Goal: Task Accomplishment & Management: Use online tool/utility

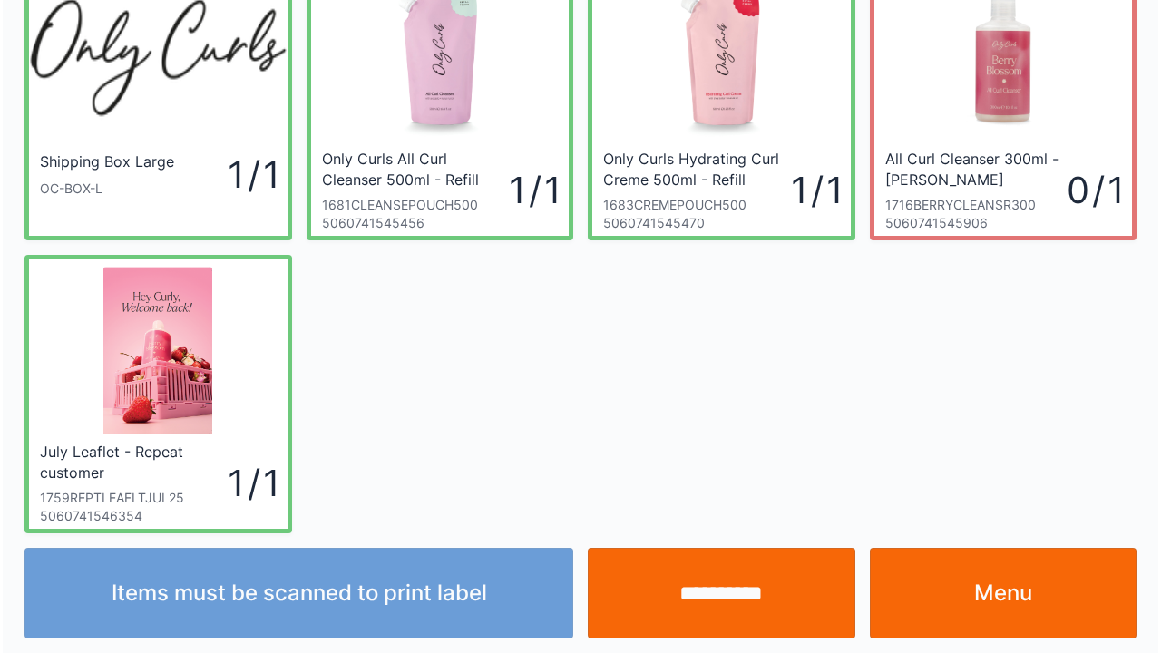
scroll to position [105, 0]
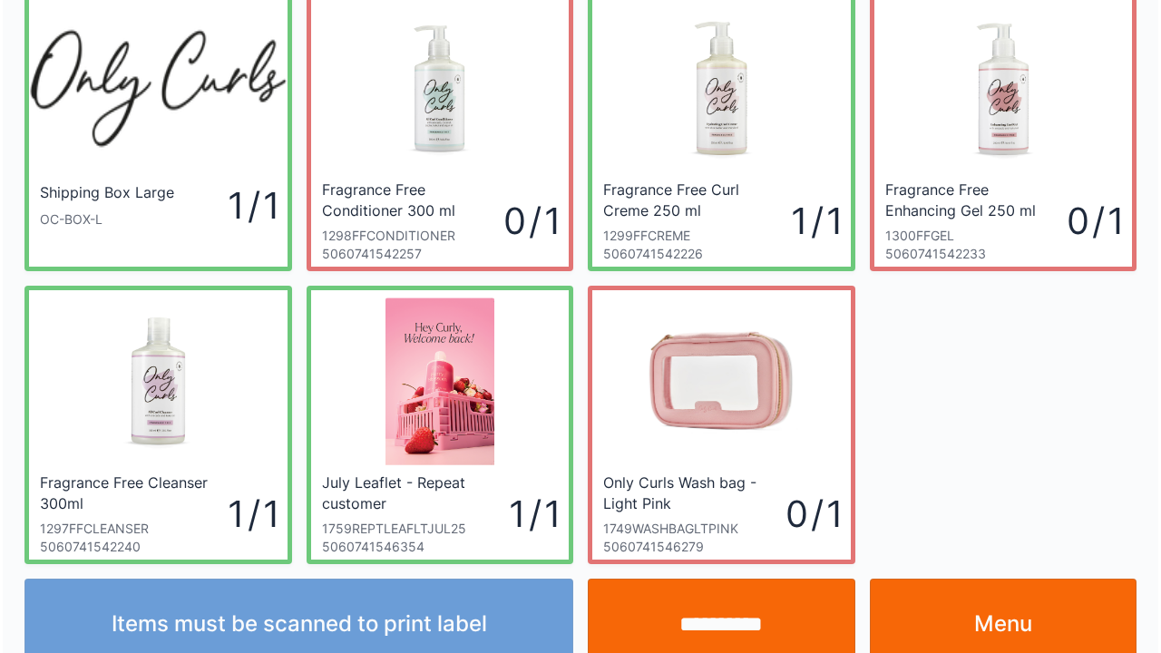
scroll to position [105, 0]
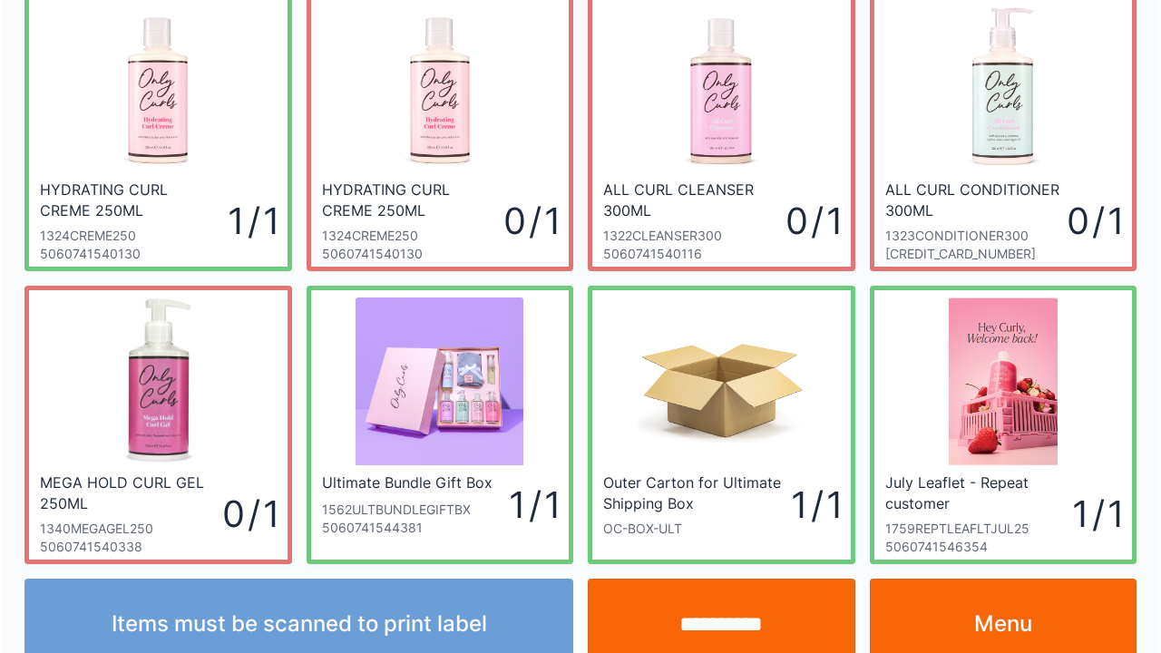
scroll to position [105, 0]
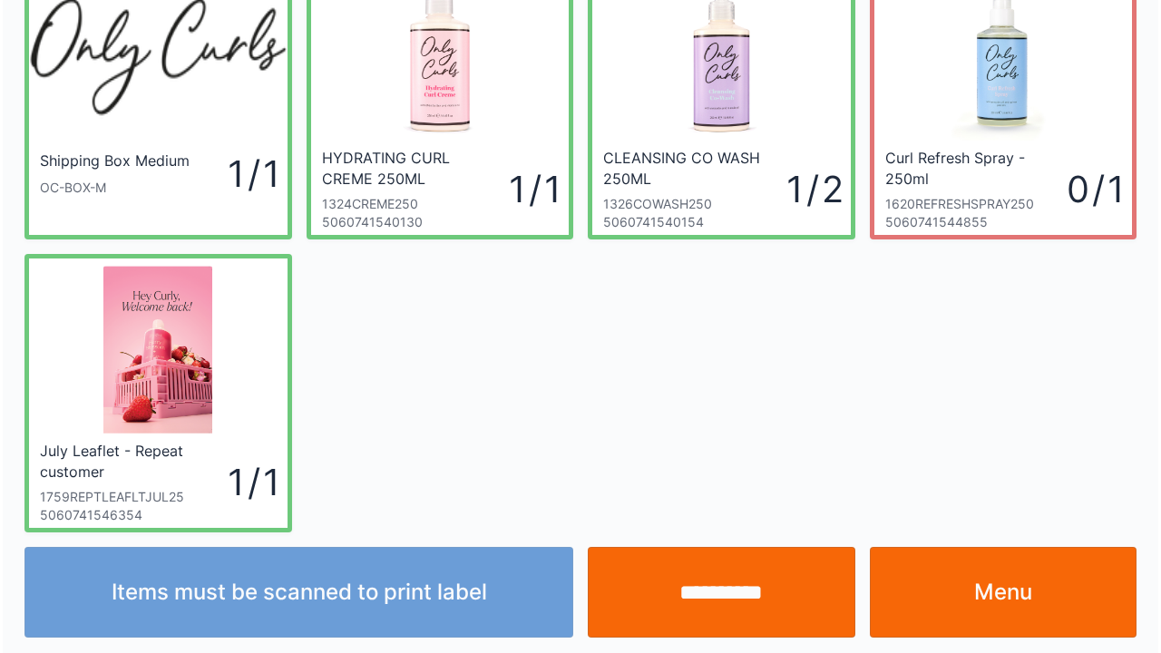
scroll to position [105, 0]
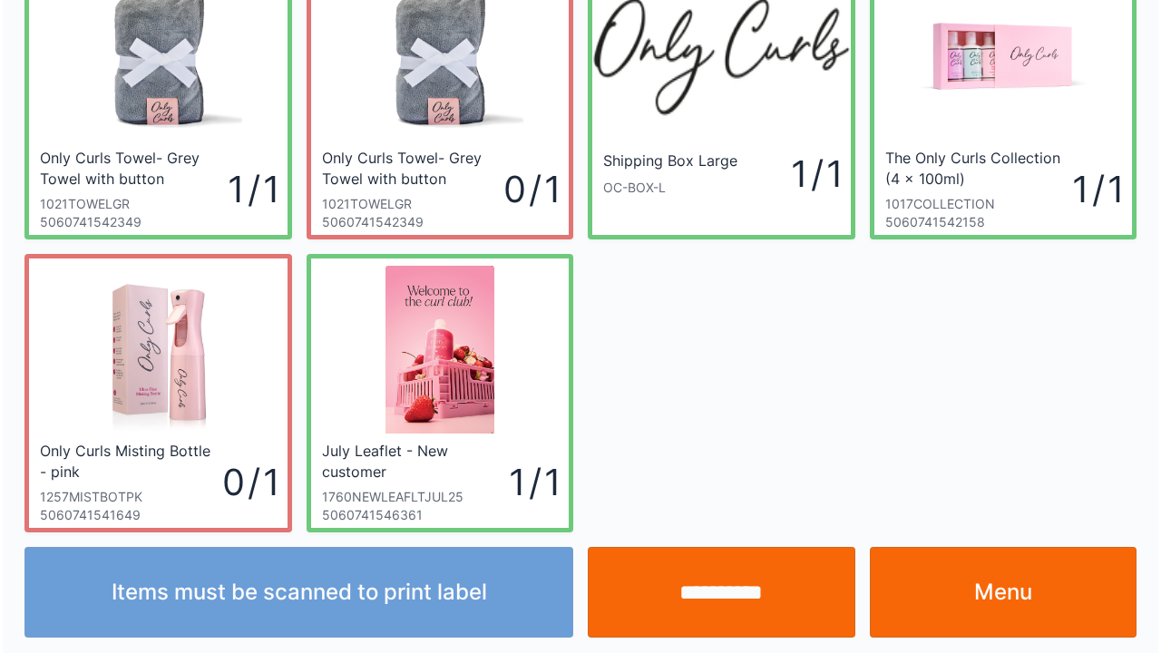
scroll to position [105, 0]
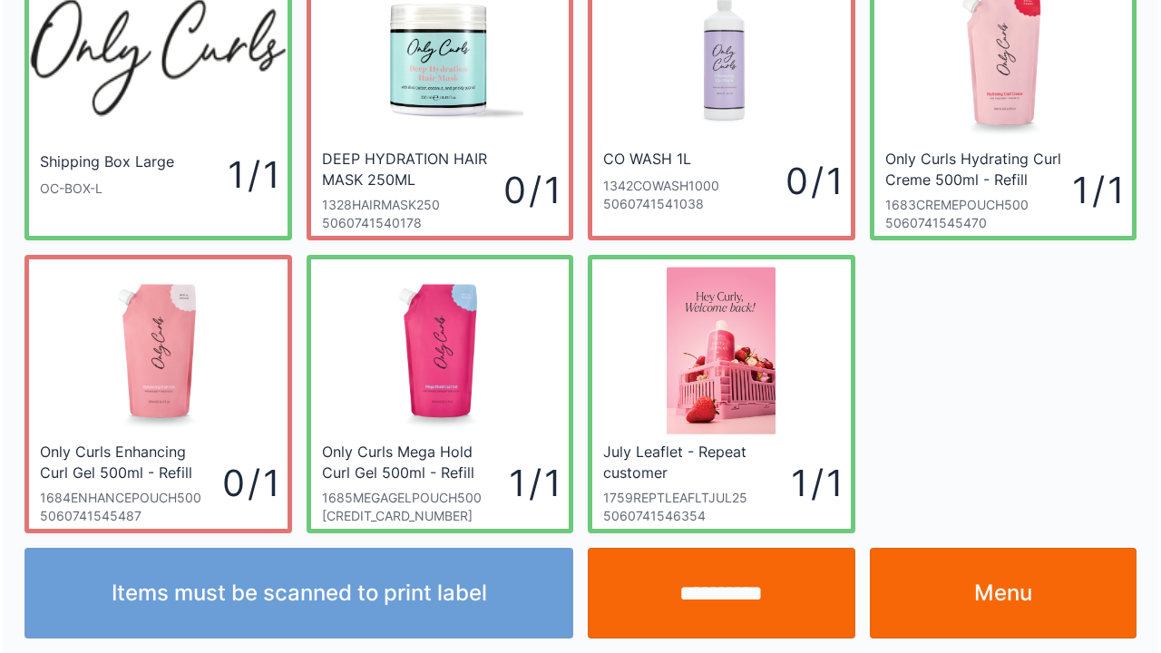
scroll to position [105, 0]
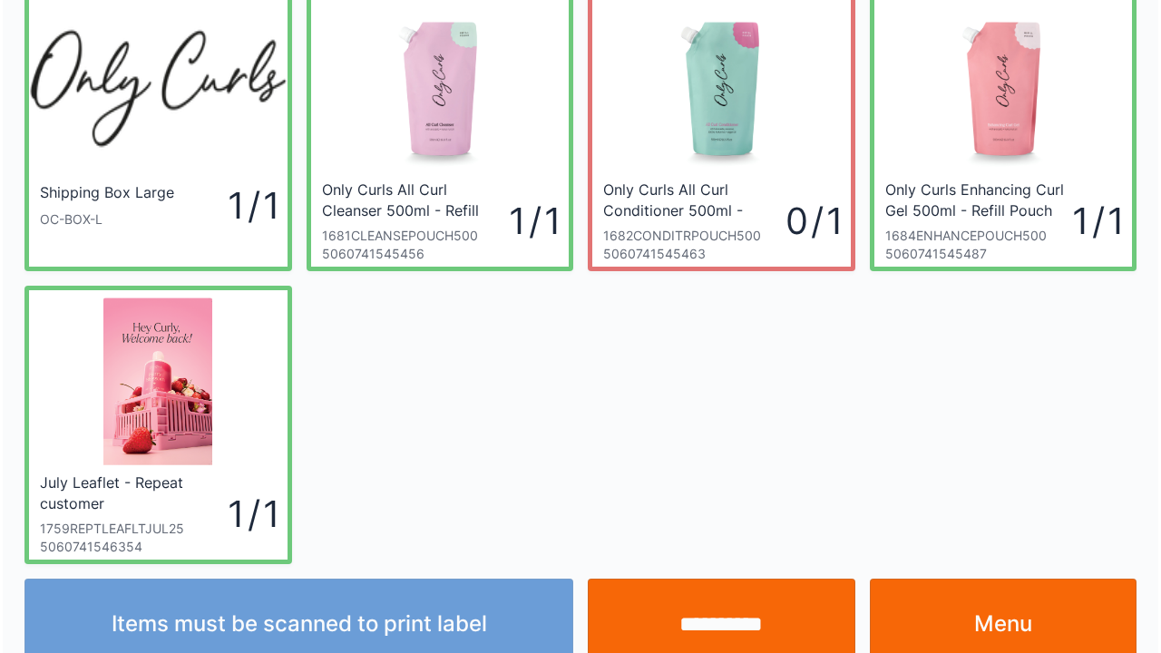
scroll to position [105, 0]
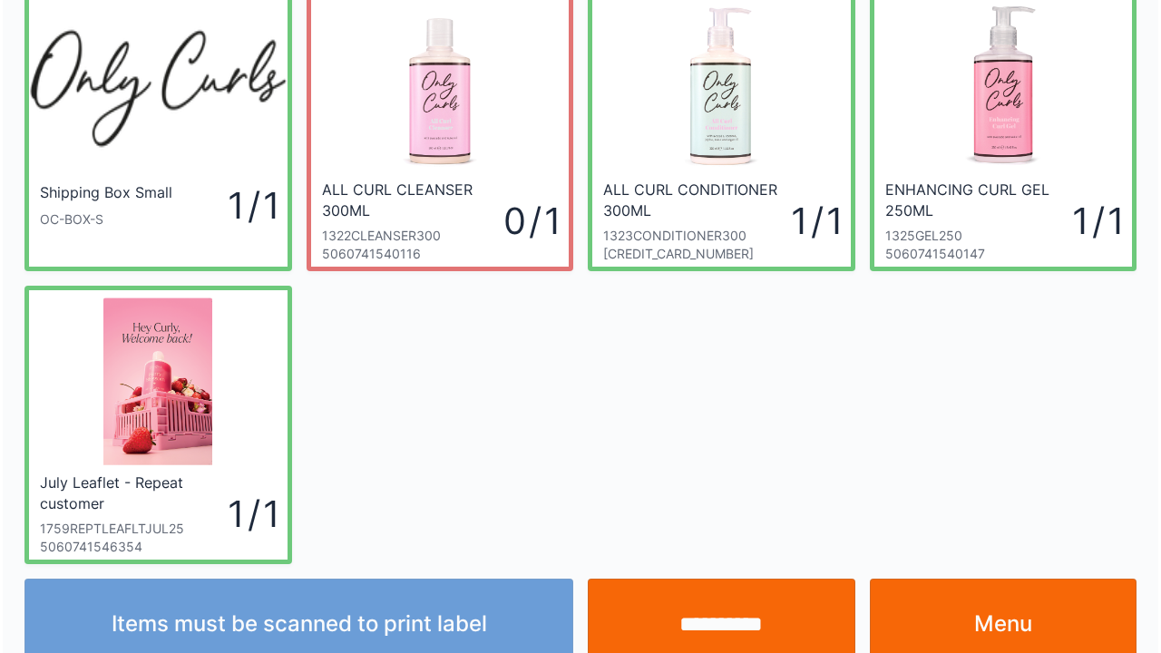
scroll to position [105, 0]
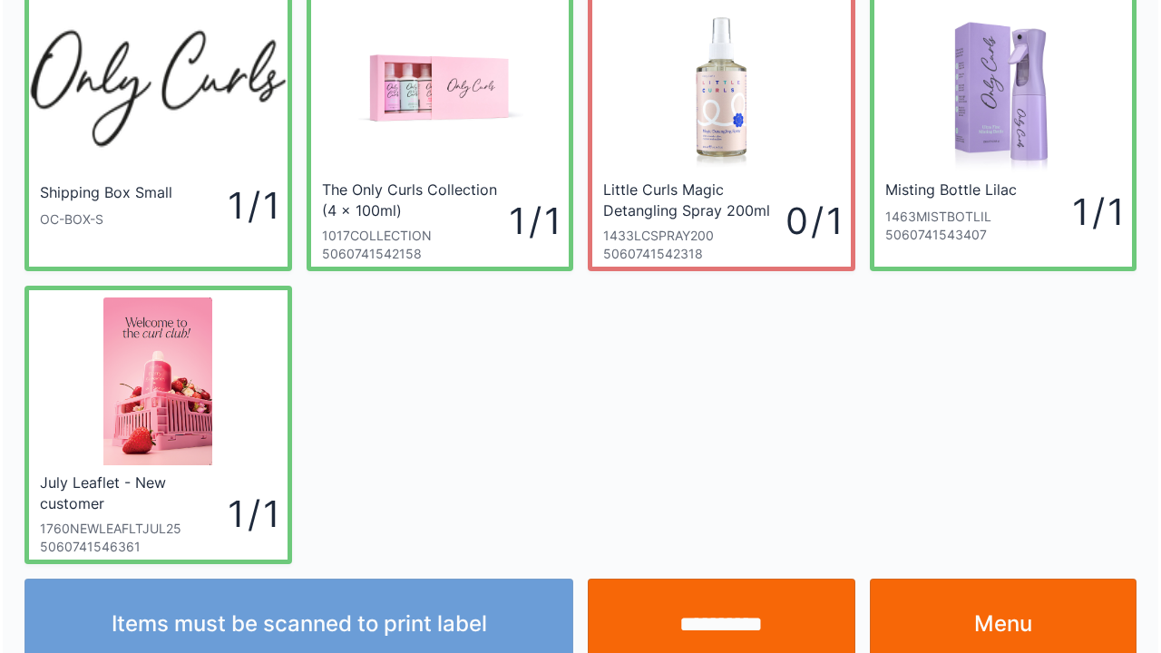
scroll to position [105, 0]
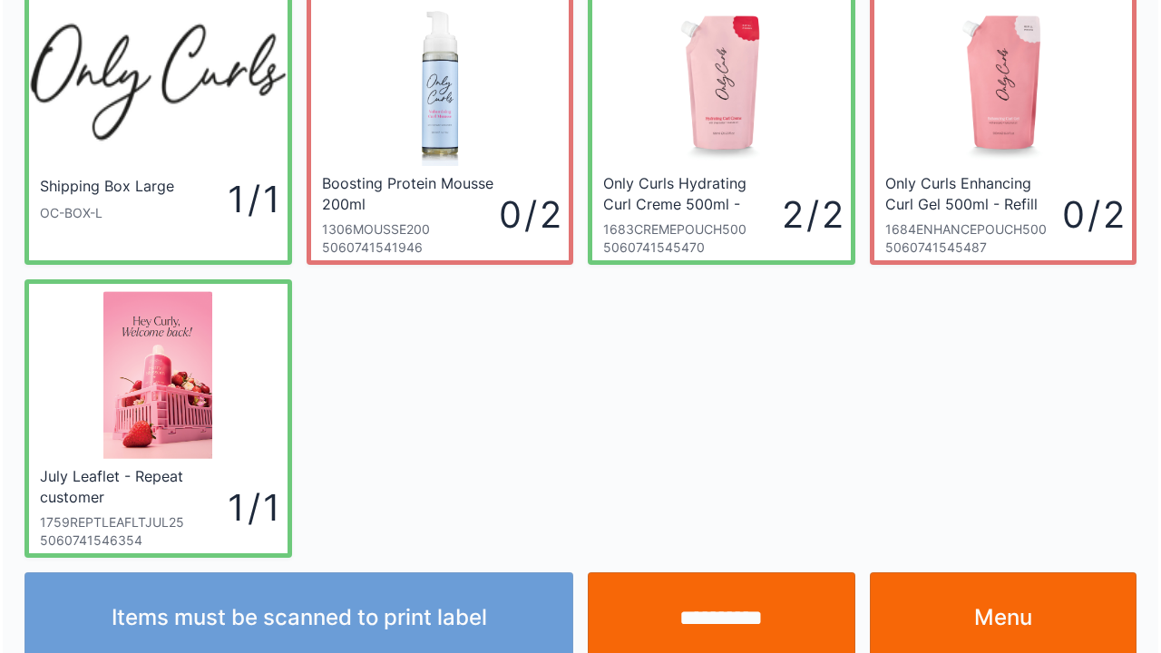
scroll to position [105, 0]
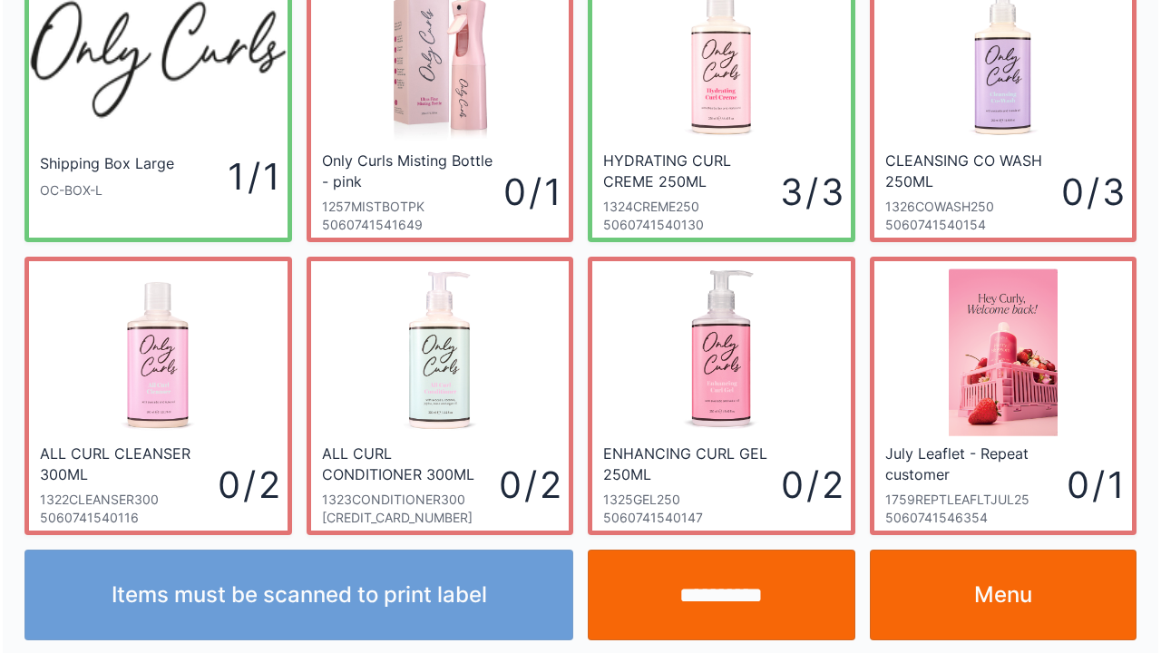
scroll to position [105, 0]
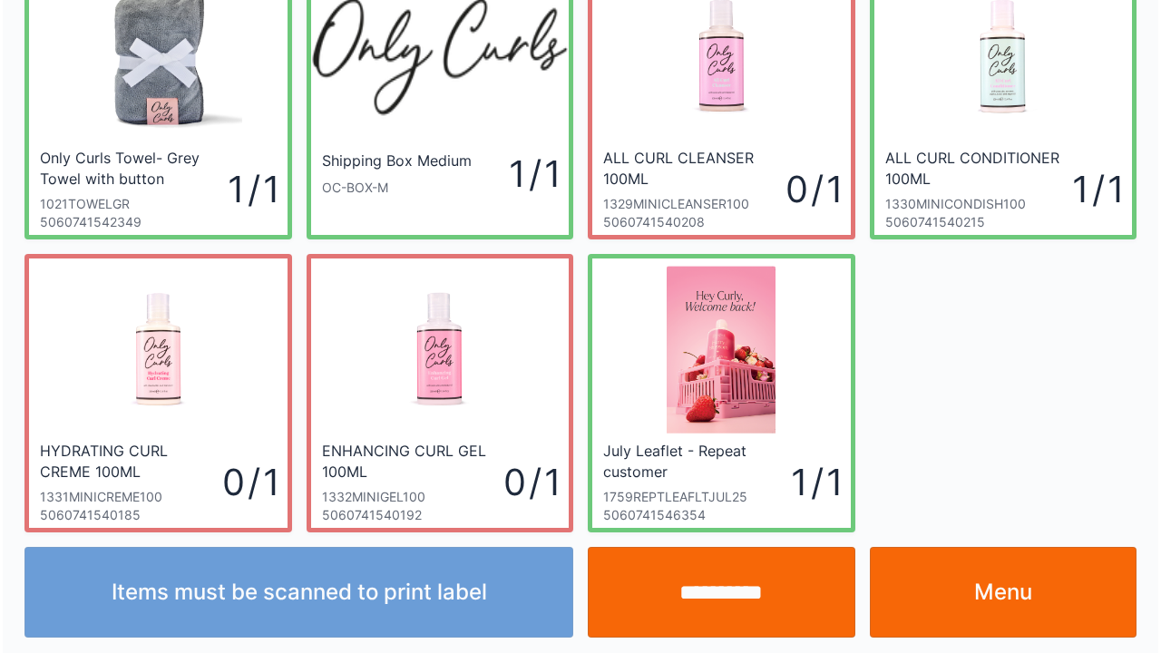
scroll to position [105, 0]
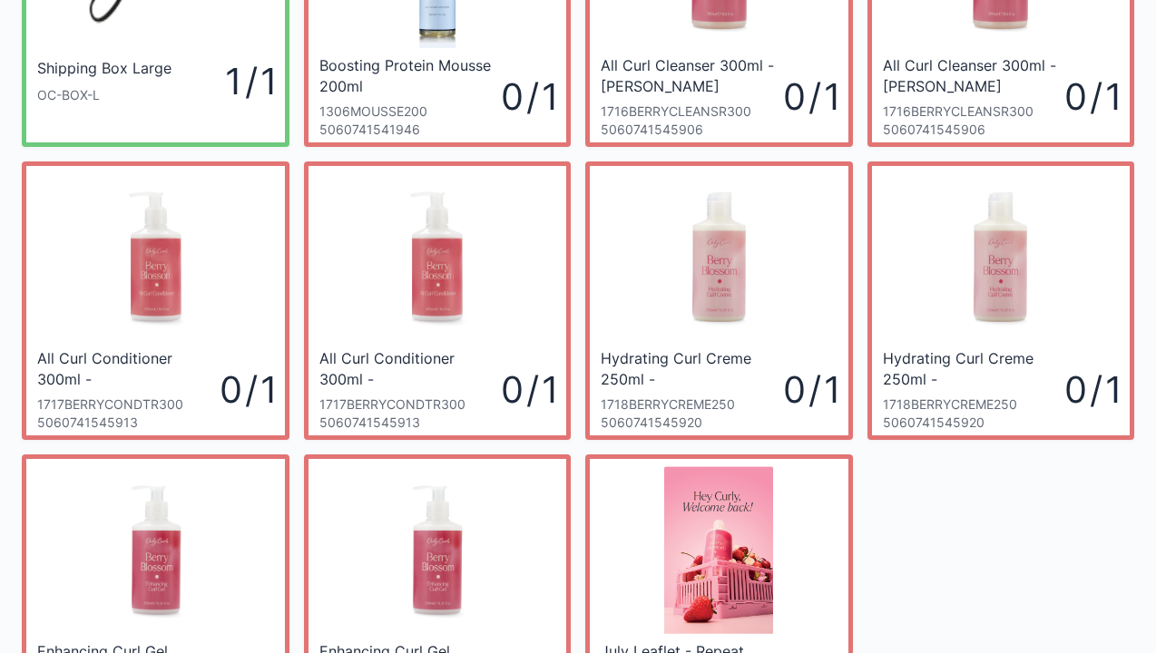
scroll to position [398, 0]
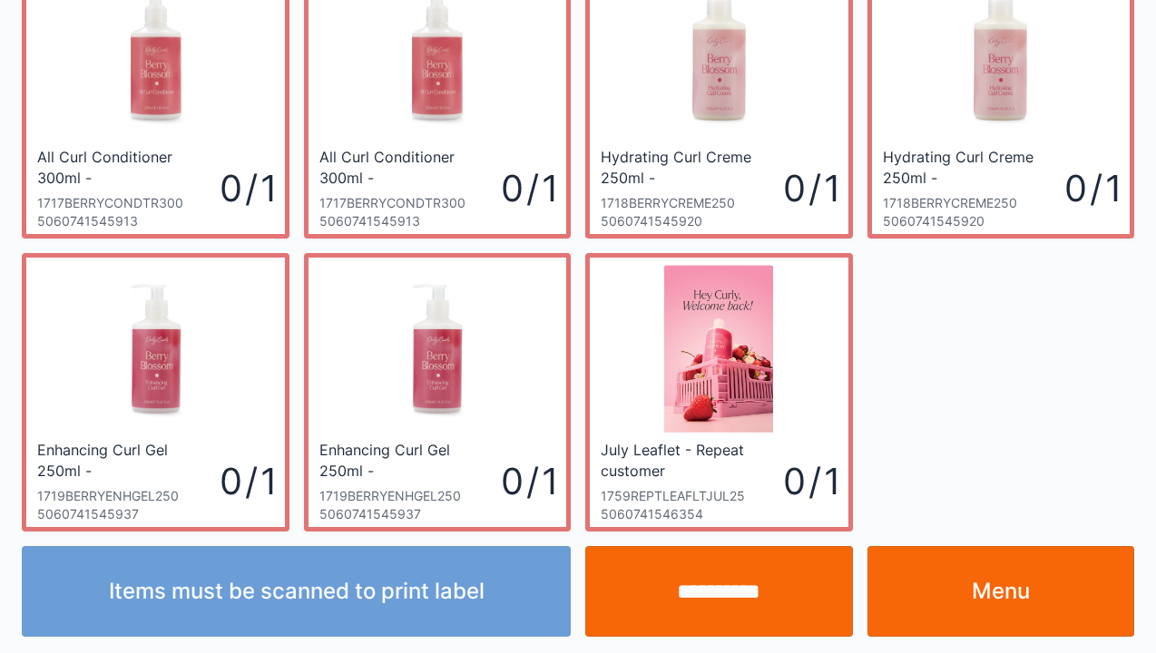
click at [939, 612] on link "Menu" at bounding box center [1001, 591] width 268 height 91
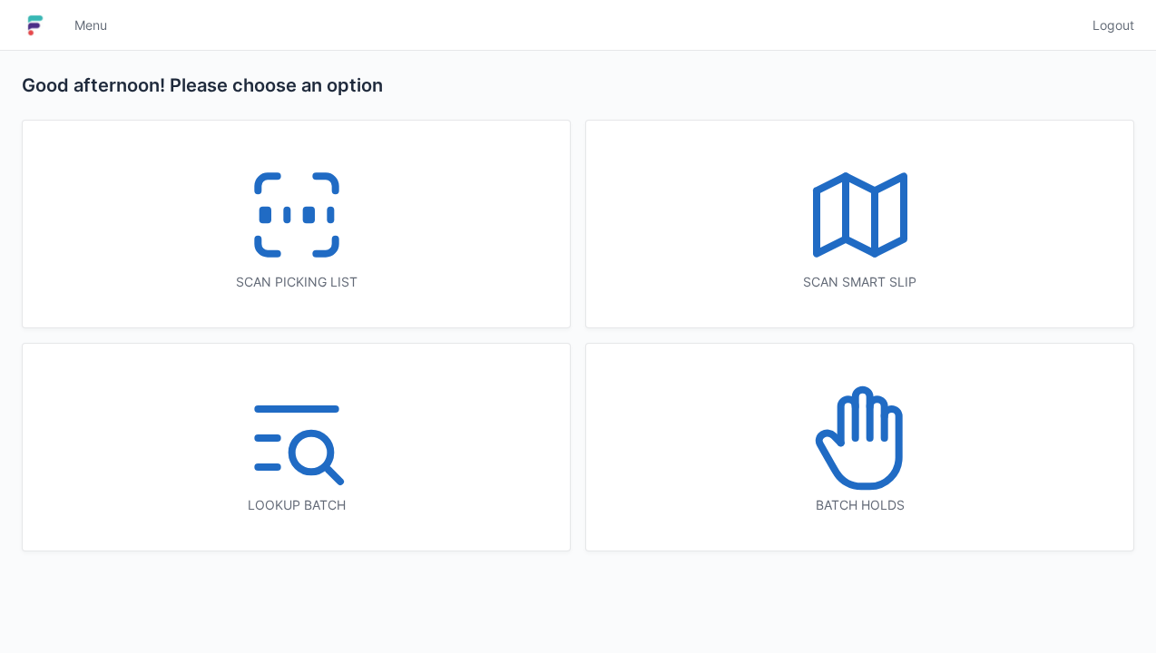
click at [330, 220] on line at bounding box center [330, 215] width 0 height 10
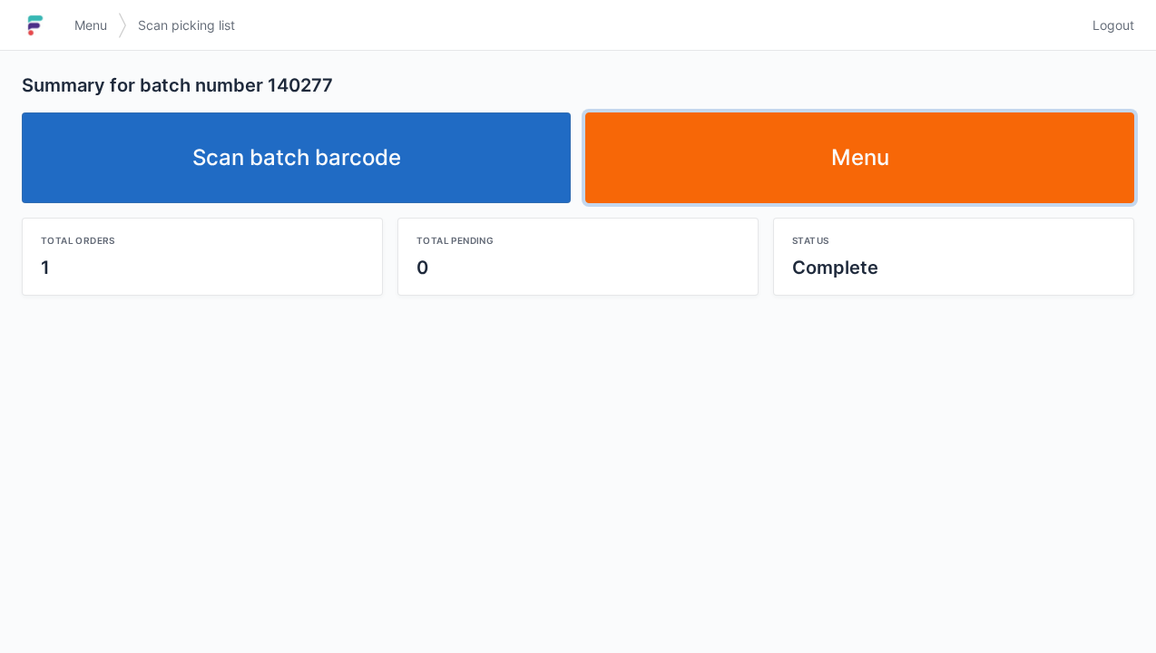
click at [925, 176] on link "Menu" at bounding box center [859, 158] width 549 height 91
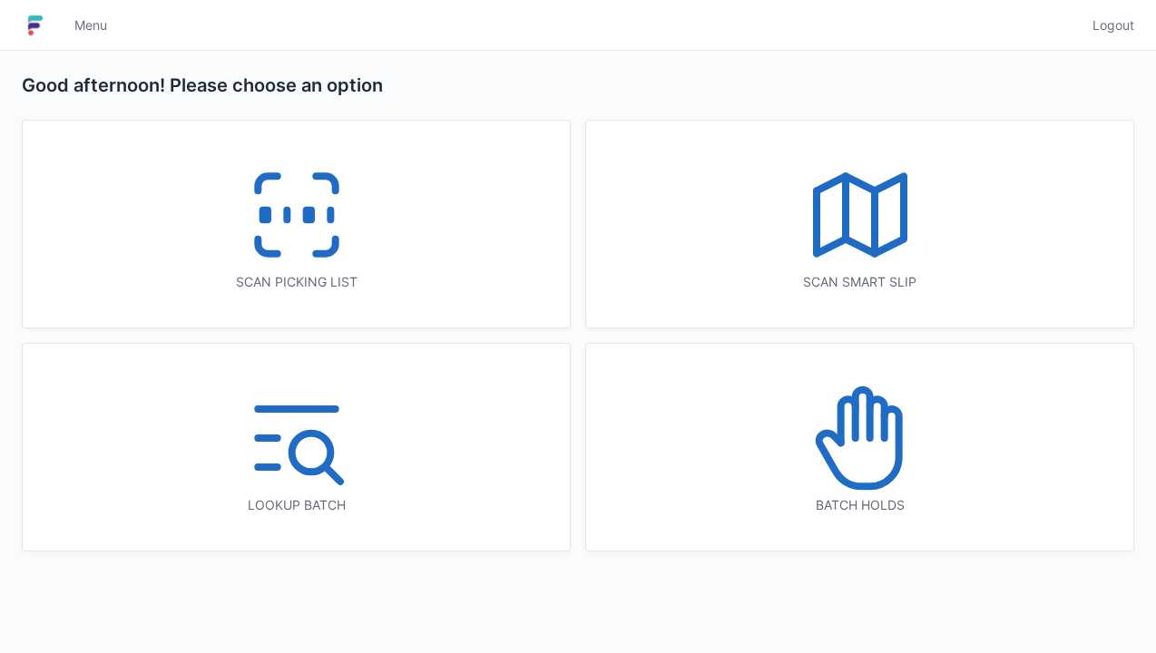
click at [882, 474] on icon at bounding box center [860, 438] width 116 height 116
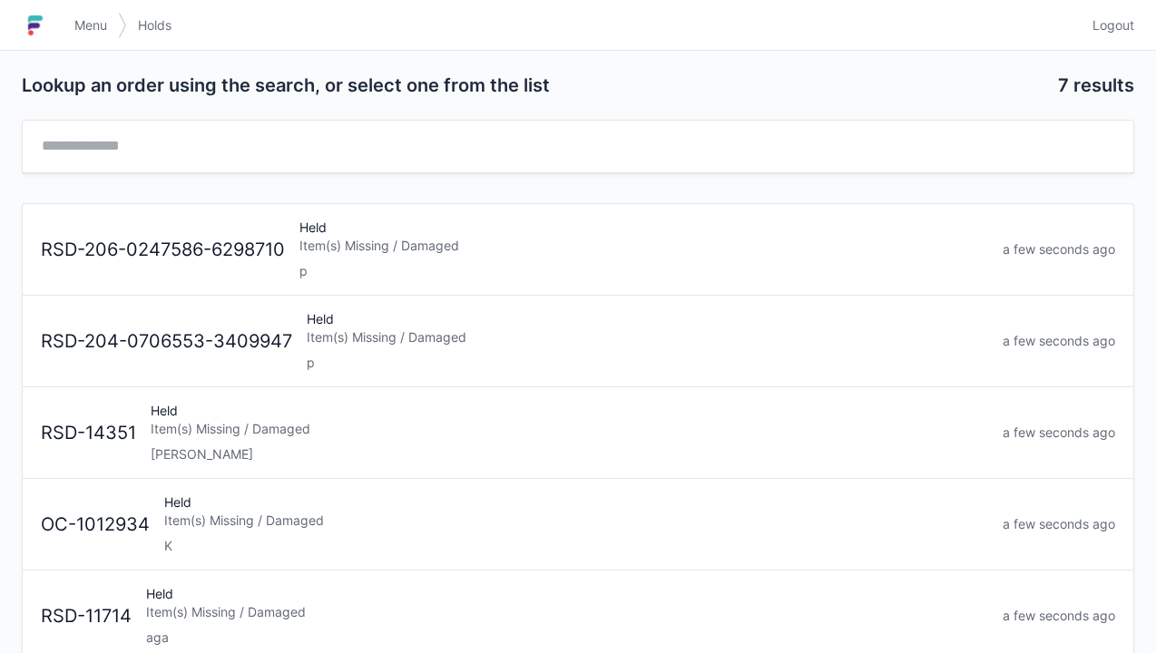
click at [930, 445] on div "lori" at bounding box center [569, 454] width 837 height 18
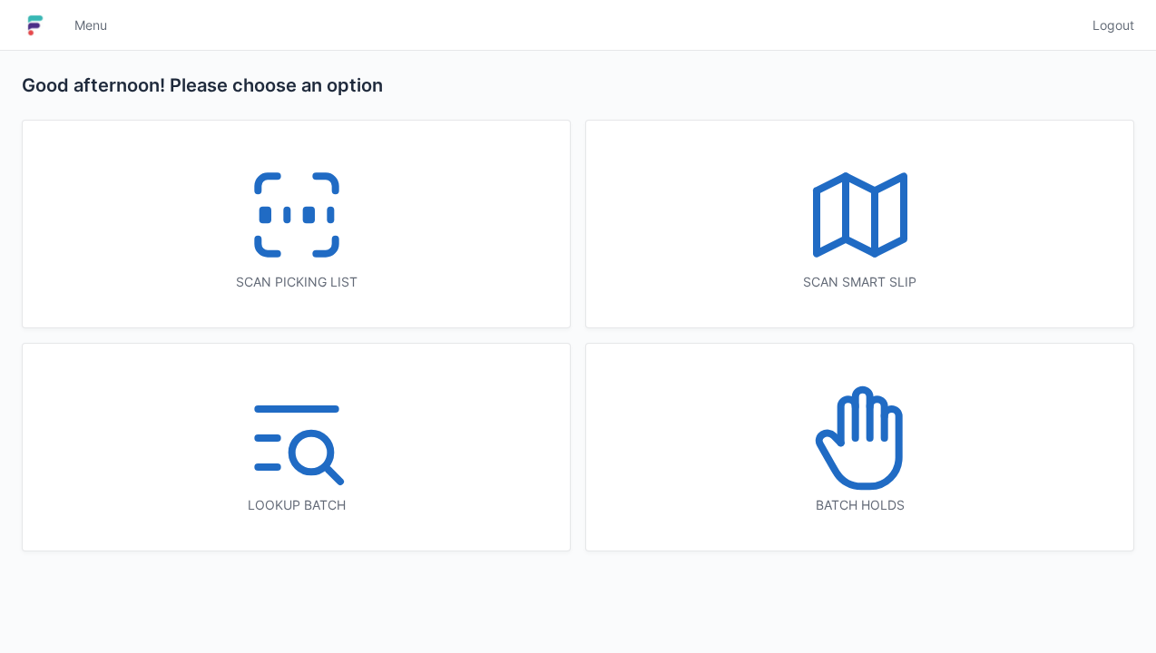
click at [274, 243] on icon at bounding box center [297, 215] width 116 height 116
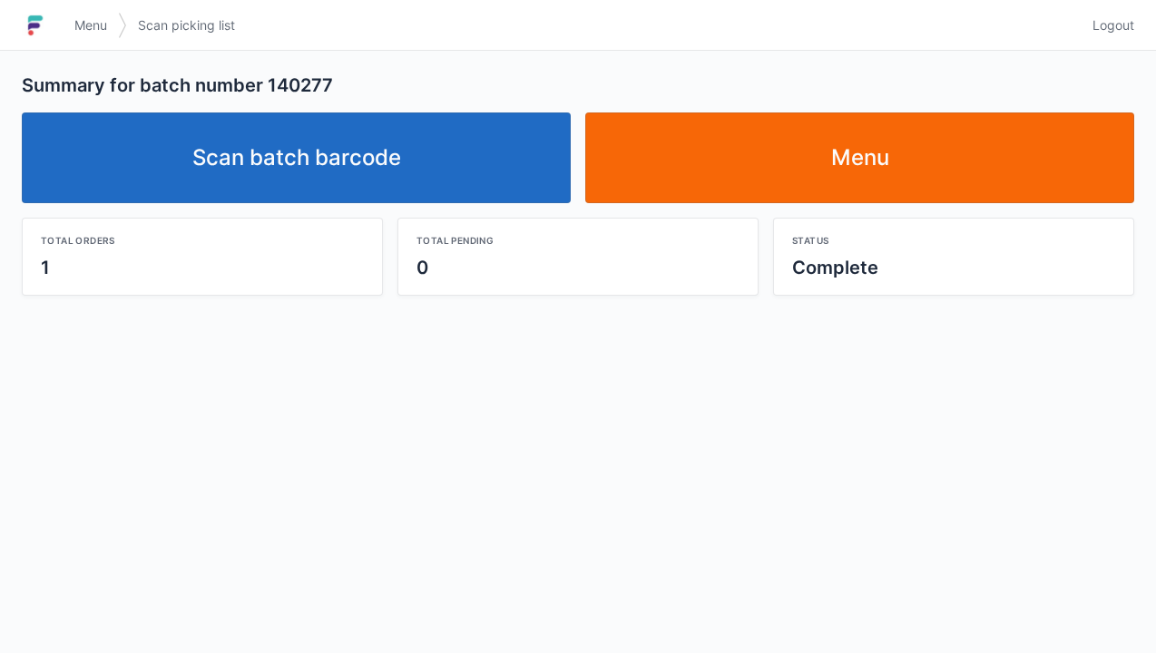
click at [810, 167] on link "Menu" at bounding box center [859, 158] width 549 height 91
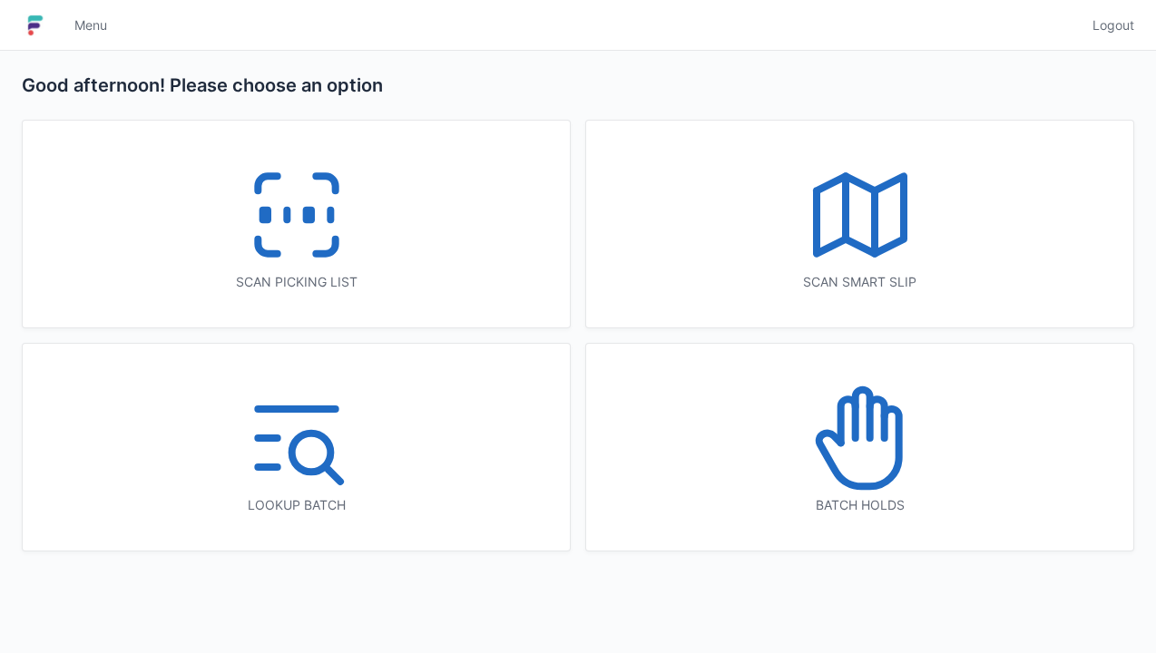
click at [853, 420] on icon at bounding box center [847, 421] width 15 height 44
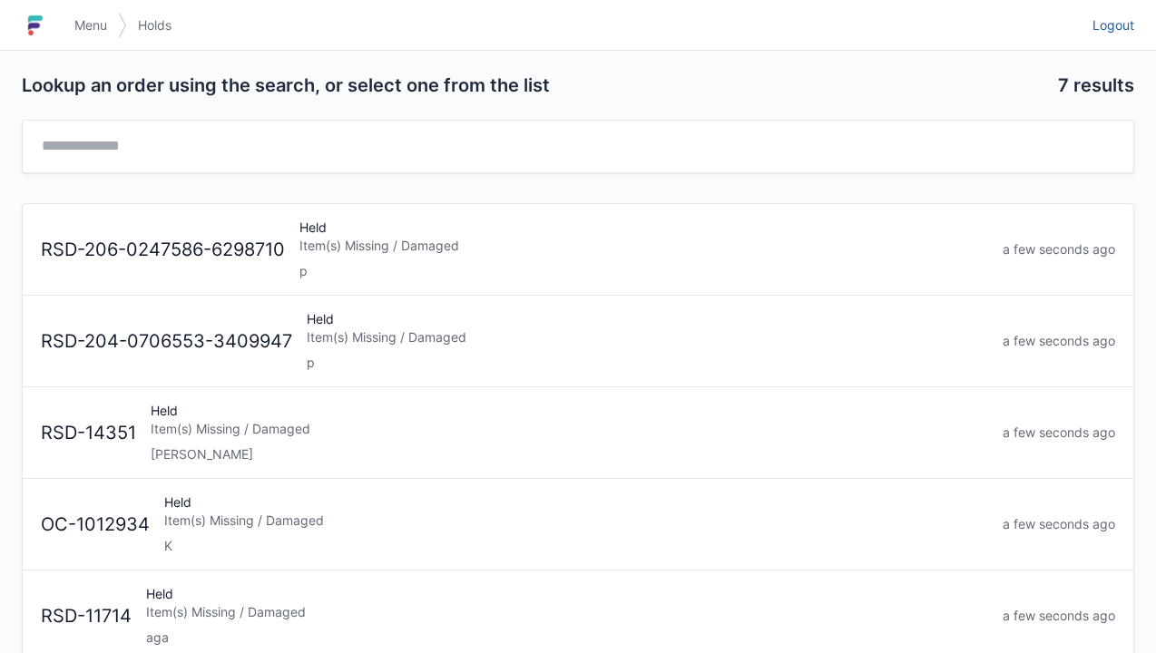
click at [1111, 29] on span "Logout" at bounding box center [1113, 25] width 42 height 18
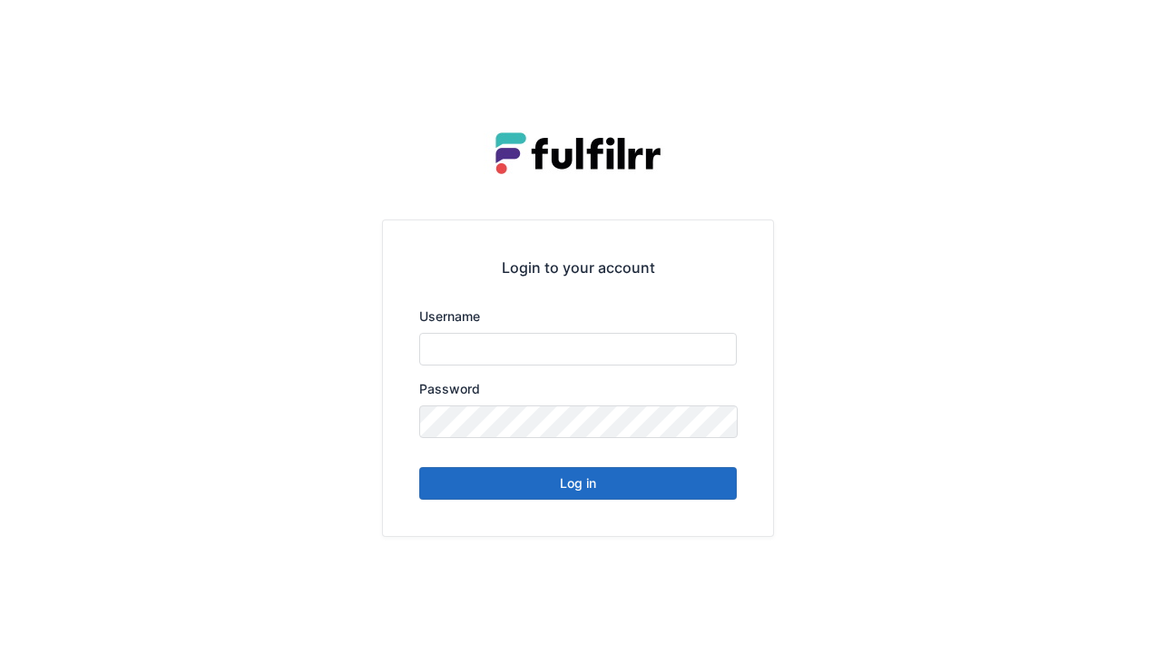
type input "******"
